Goal: Navigation & Orientation: Understand site structure

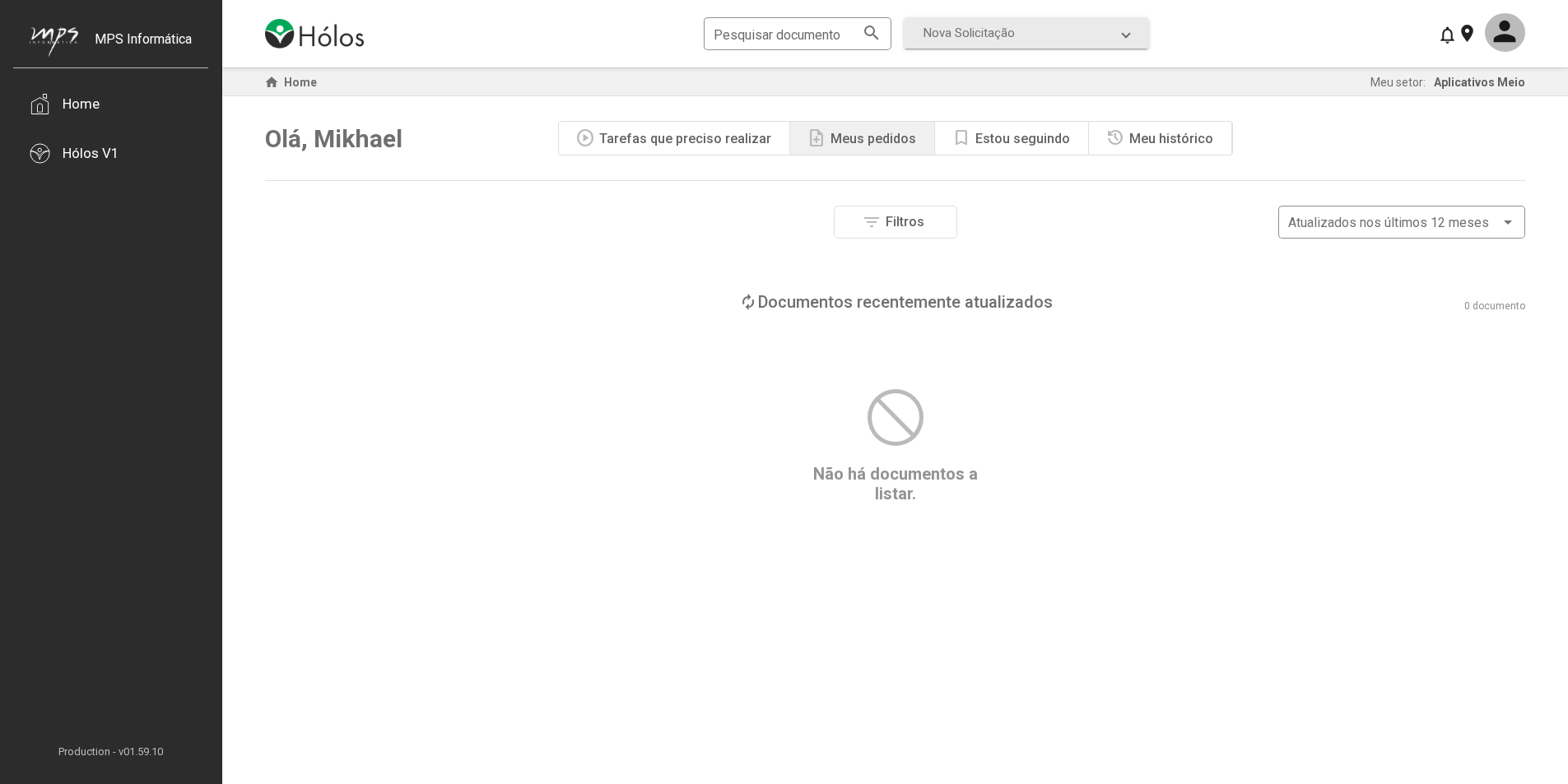
click at [1009, 135] on div "Estou seguindo" at bounding box center [1022, 138] width 95 height 16
click at [360, 232] on span "settings Minhas preferências" at bounding box center [355, 222] width 154 height 29
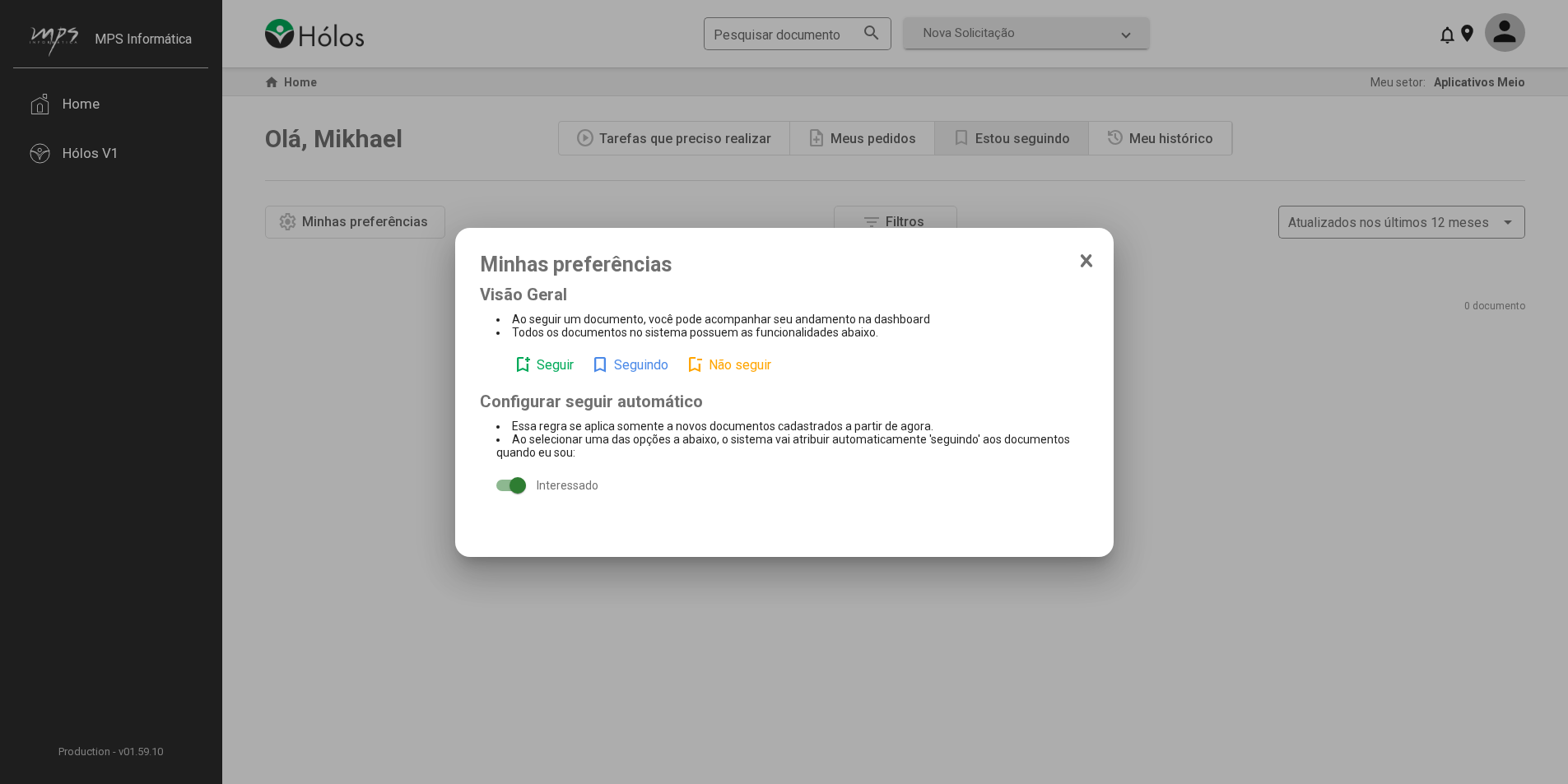
click at [1084, 260] on icon at bounding box center [1086, 260] width 9 height 11
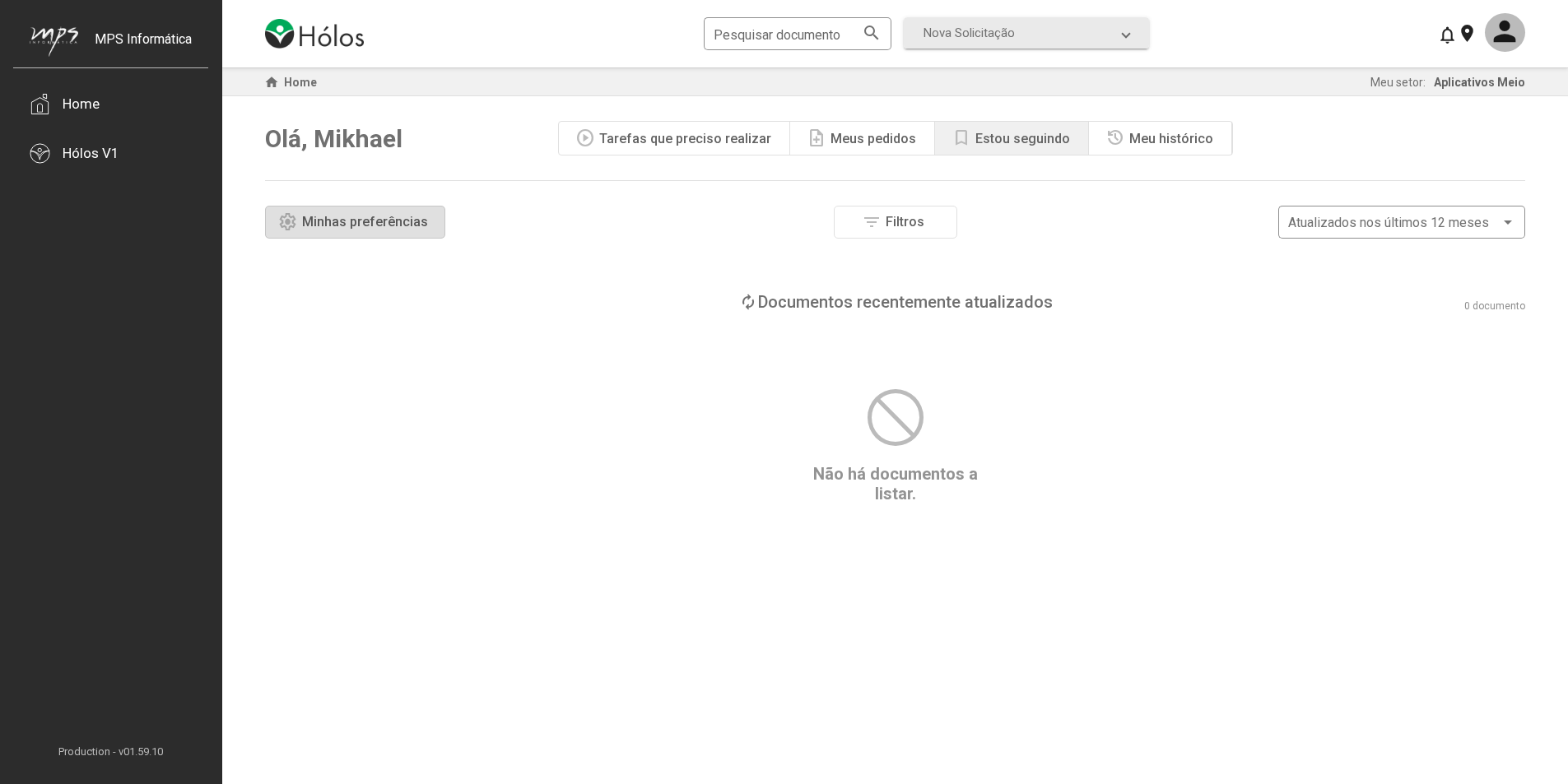
click at [1171, 136] on div "Meu histórico" at bounding box center [1170, 138] width 84 height 16
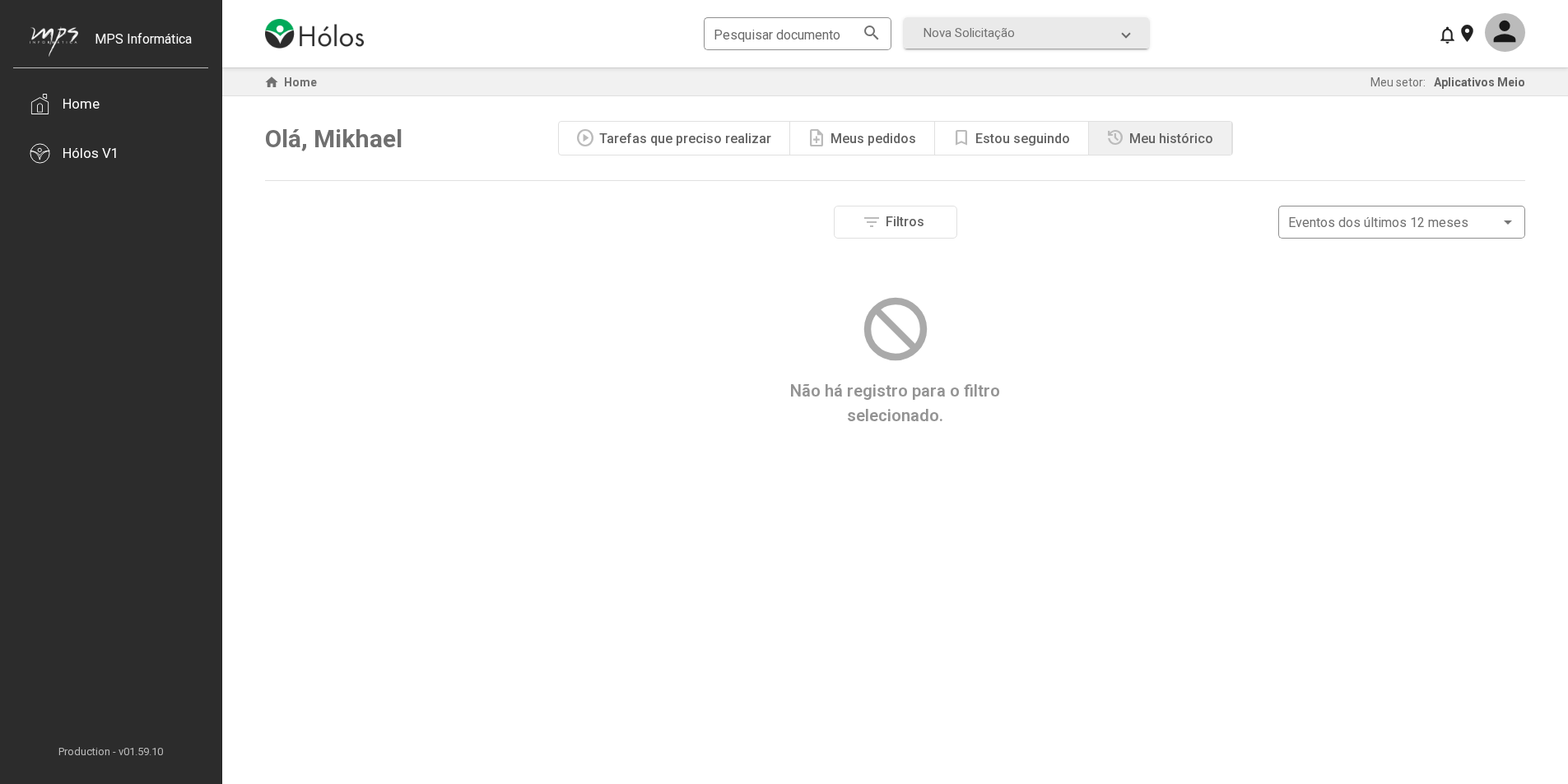
click at [828, 134] on div "note_add Meus pedidos" at bounding box center [862, 138] width 145 height 33
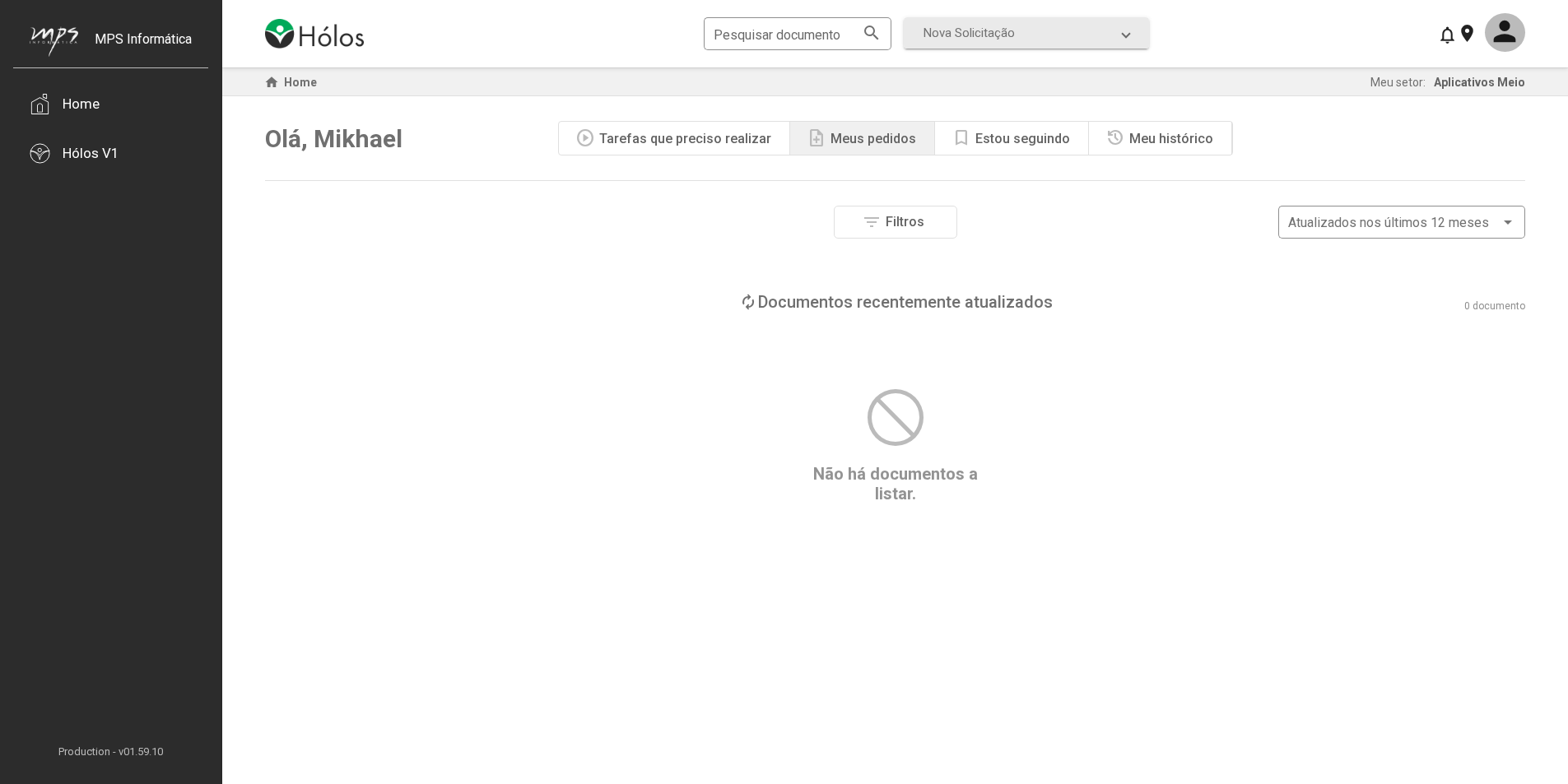
click at [674, 129] on div "play_circle Tarefas que preciso realizar" at bounding box center [675, 138] width 232 height 33
click at [937, 226] on button "filter_list Filtros" at bounding box center [895, 222] width 123 height 33
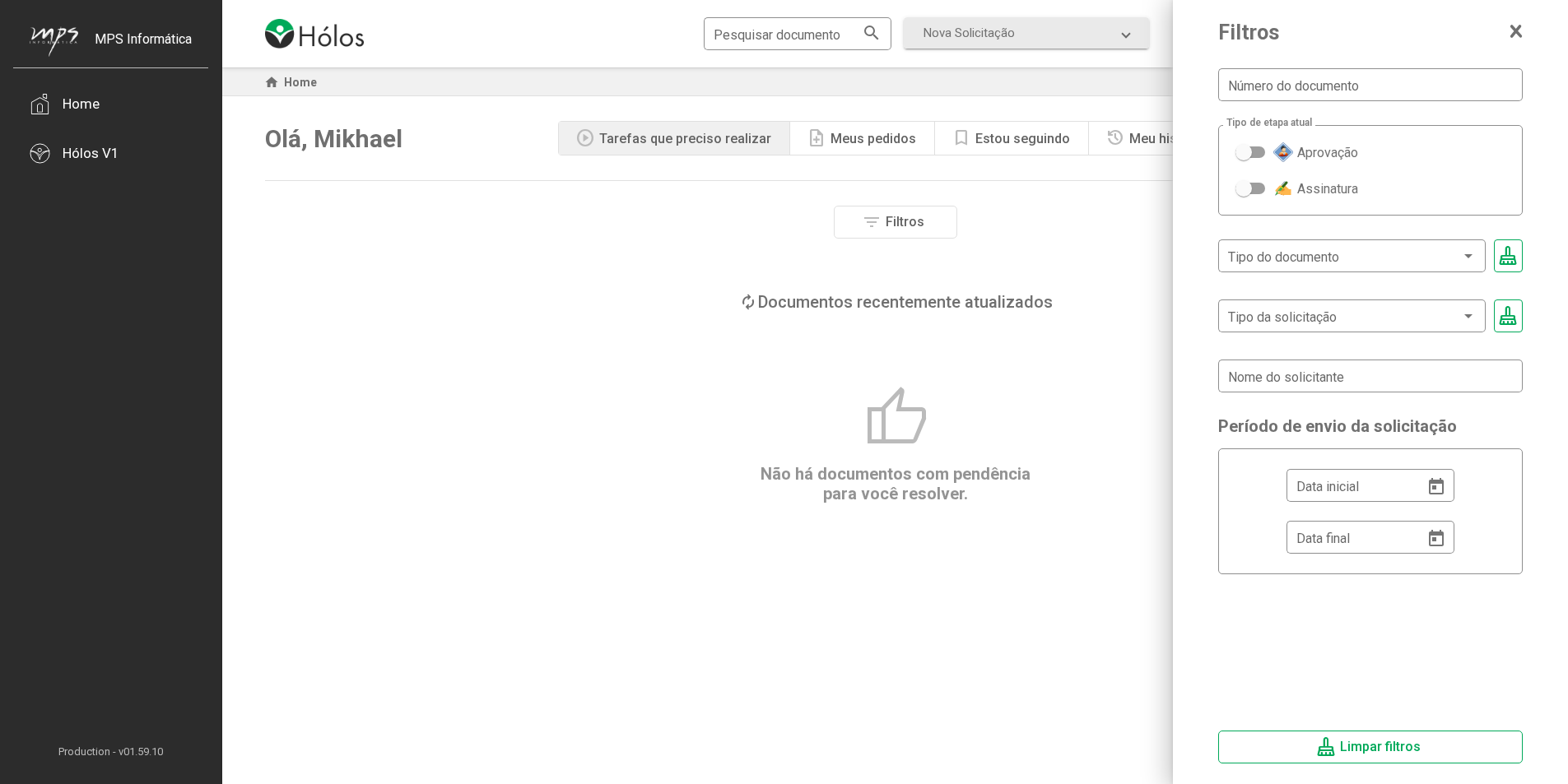
click at [1520, 41] on app-icon-close-ui at bounding box center [1516, 32] width 13 height 19
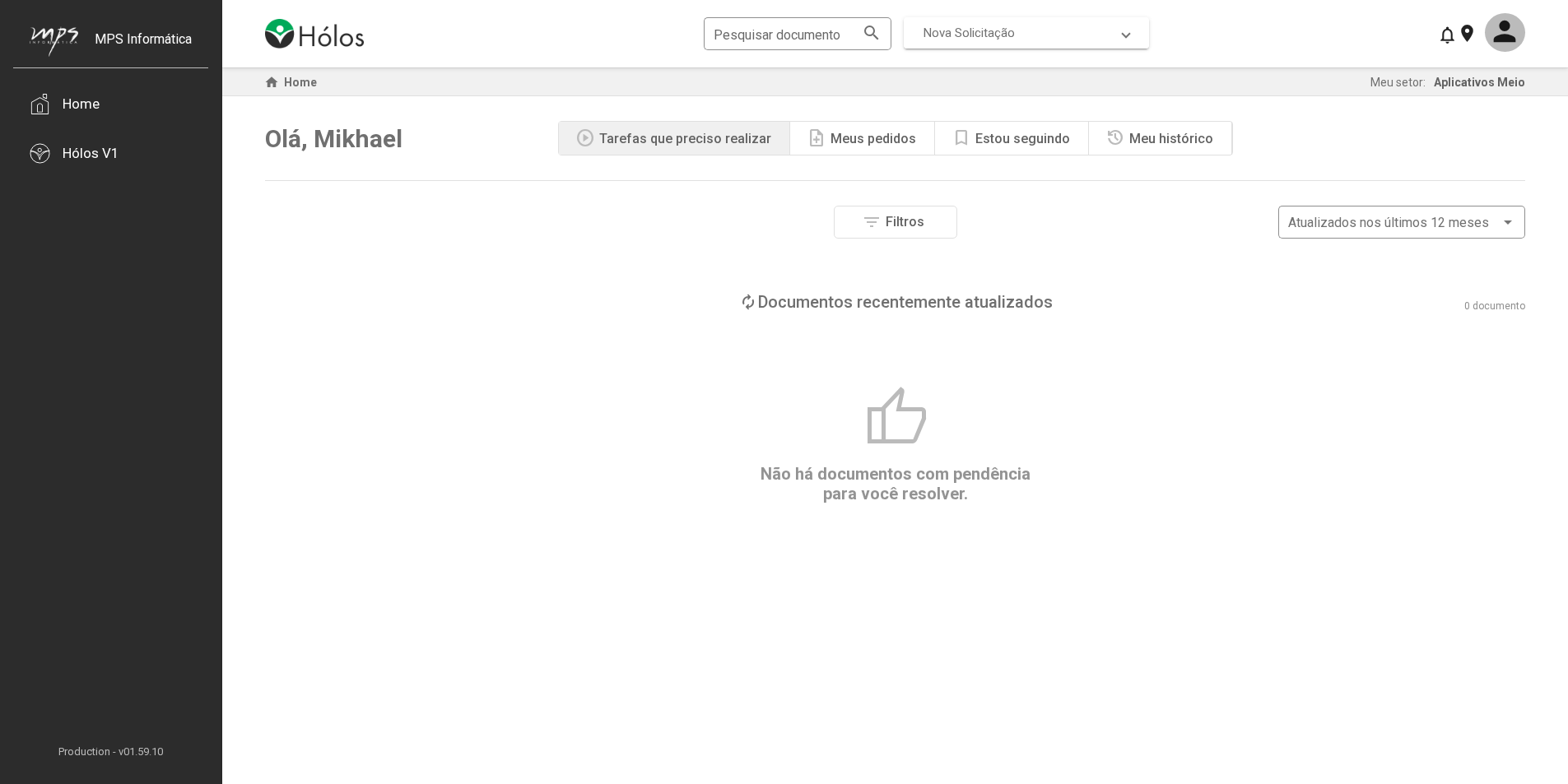
click at [1124, 26] on span at bounding box center [1125, 33] width 6 height 15
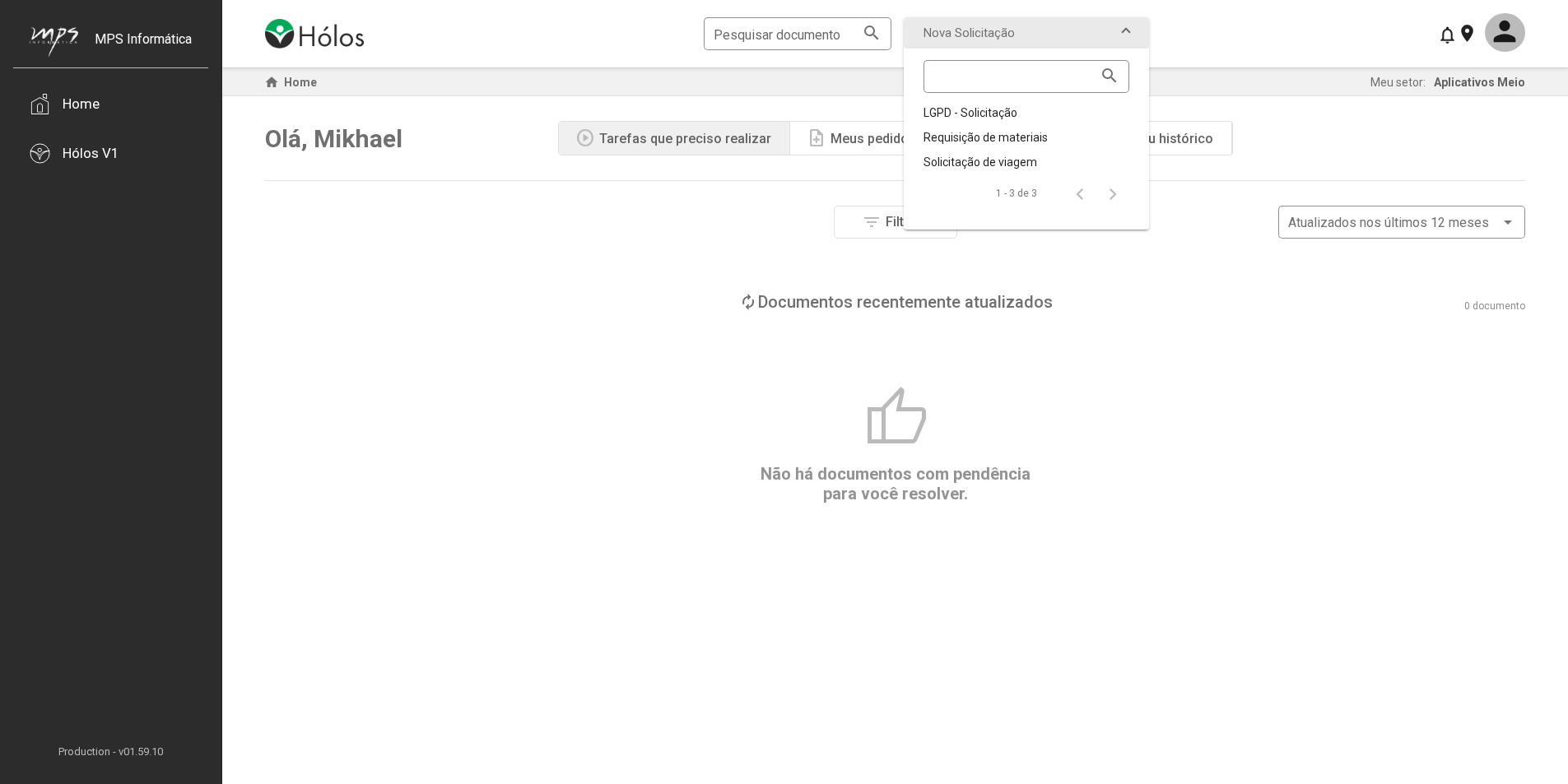
click at [1186, 438] on div "thumb_up Não há documentos com pendência para você resolver." at bounding box center [894, 444] width 1259 height 120
click at [687, 386] on div "thumb_up Não há documentos com pendência para você resolver." at bounding box center [894, 444] width 1259 height 120
click at [76, 156] on div "Hólos V1" at bounding box center [90, 153] width 57 height 17
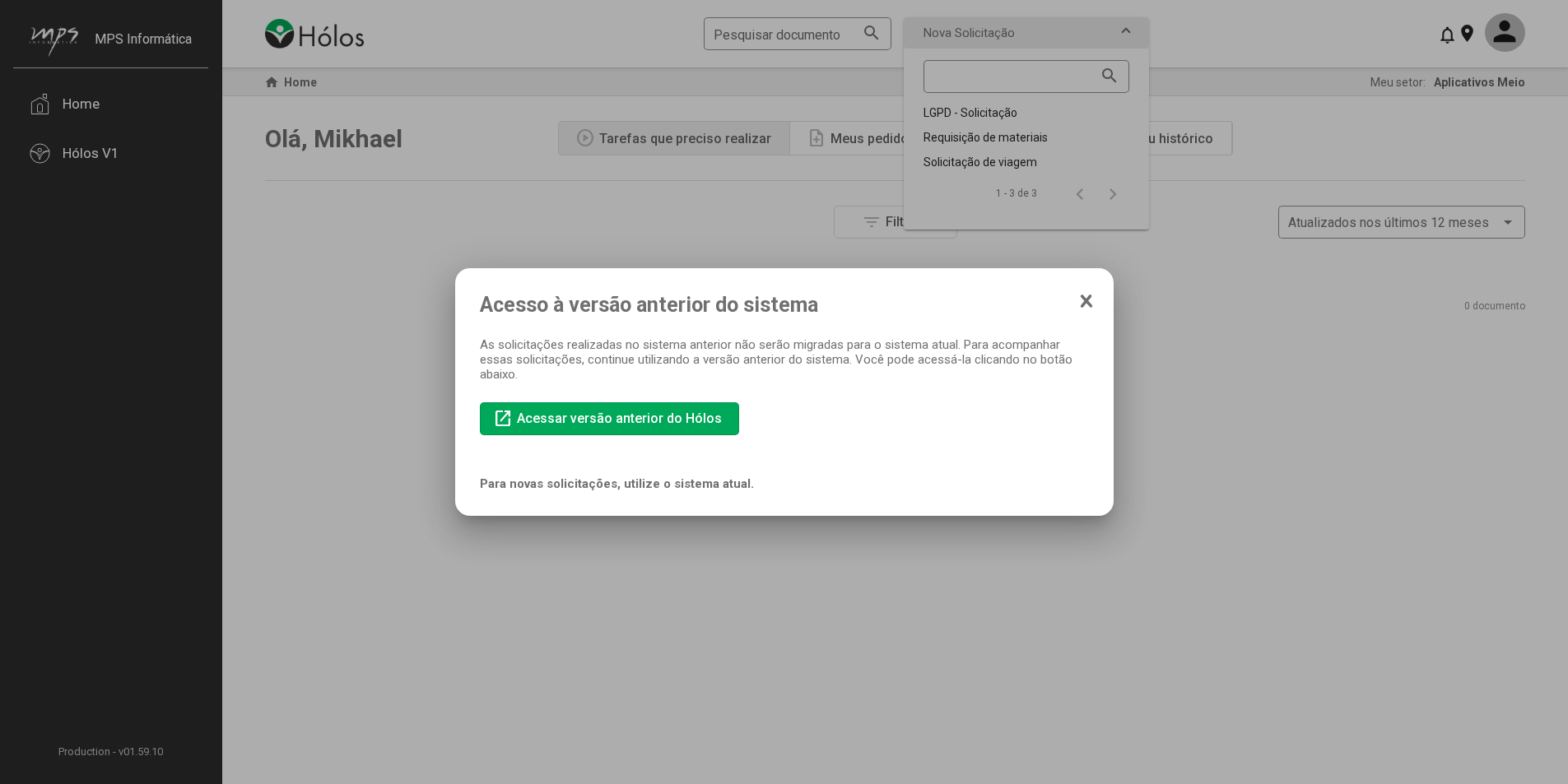
click at [1086, 302] on icon at bounding box center [1086, 301] width 9 height 11
